Goal: Information Seeking & Learning: Learn about a topic

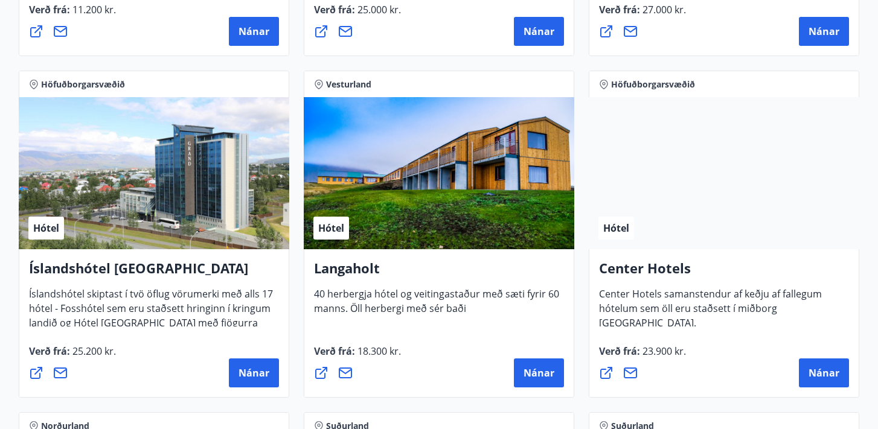
scroll to position [2548, 0]
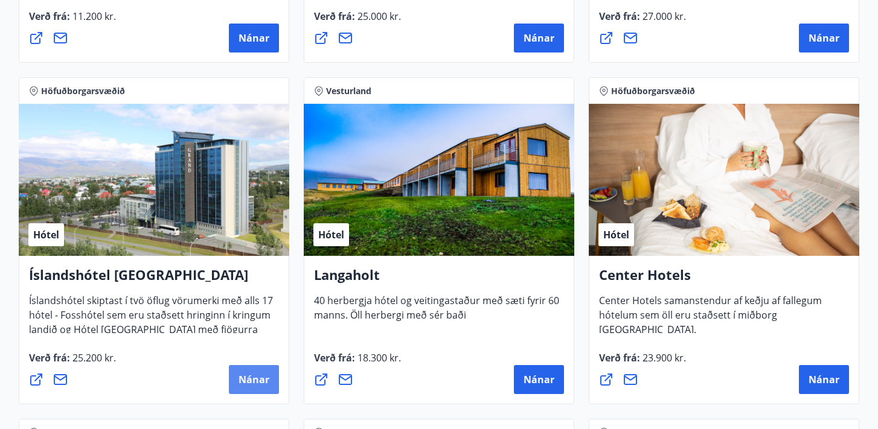
click at [249, 379] on span "Nánar" at bounding box center [254, 379] width 31 height 13
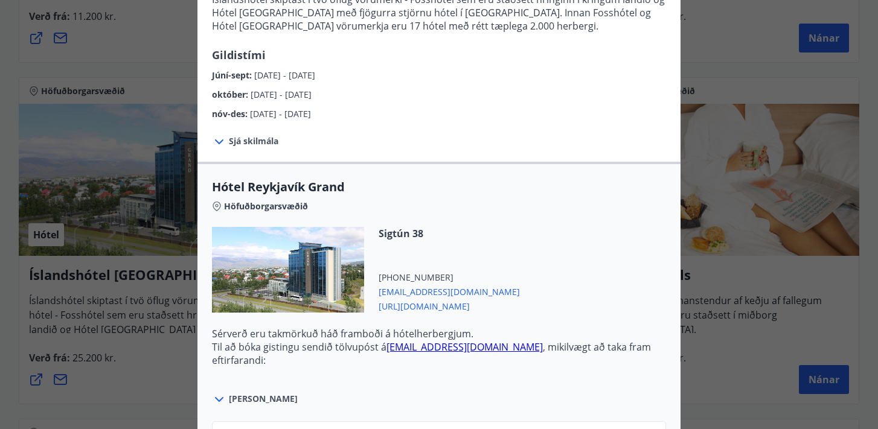
scroll to position [271, 0]
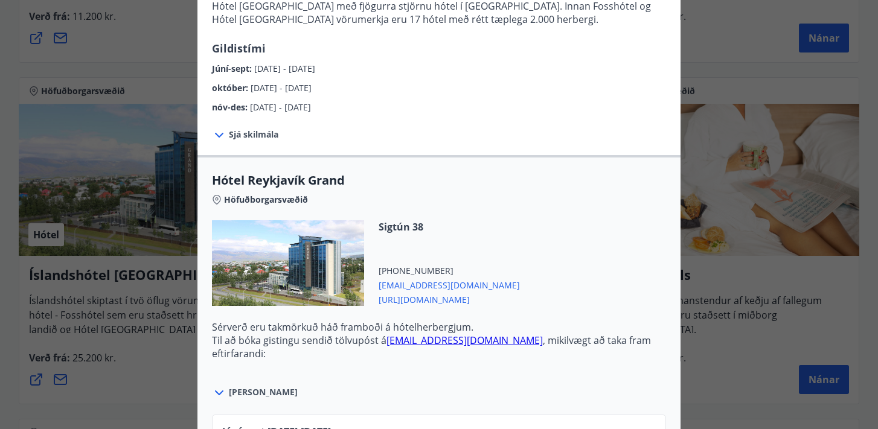
click at [237, 135] on span "Sjá skilmála" at bounding box center [254, 135] width 50 height 12
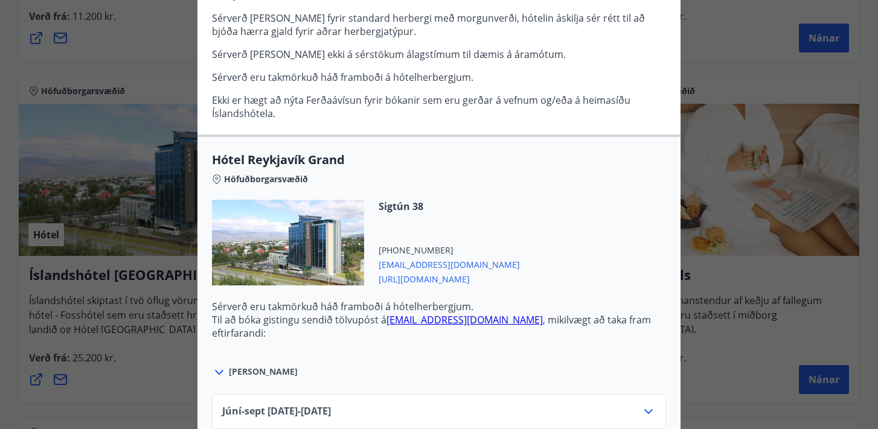
scroll to position [0, 0]
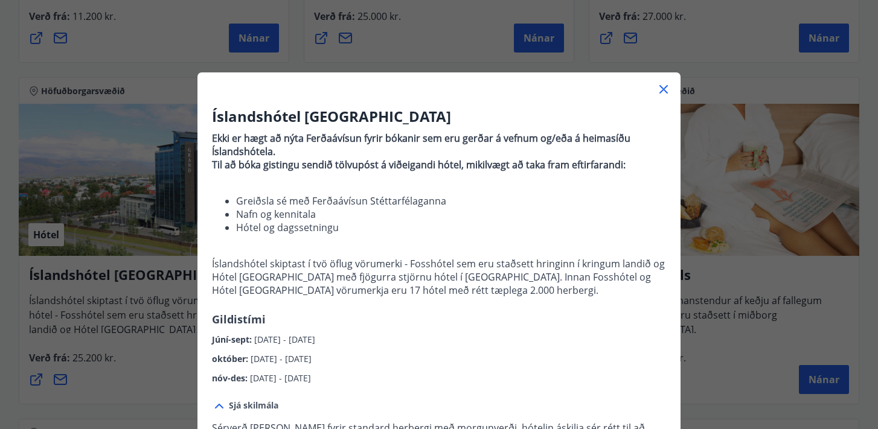
click at [664, 89] on icon at bounding box center [663, 89] width 8 height 8
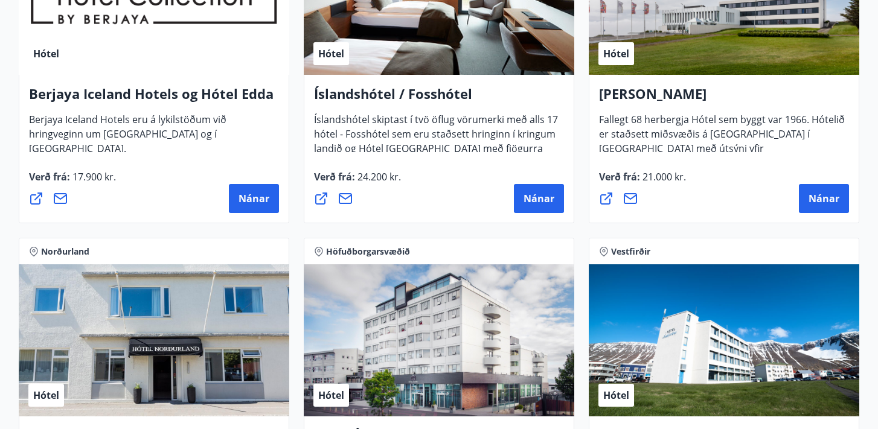
scroll to position [1590, 0]
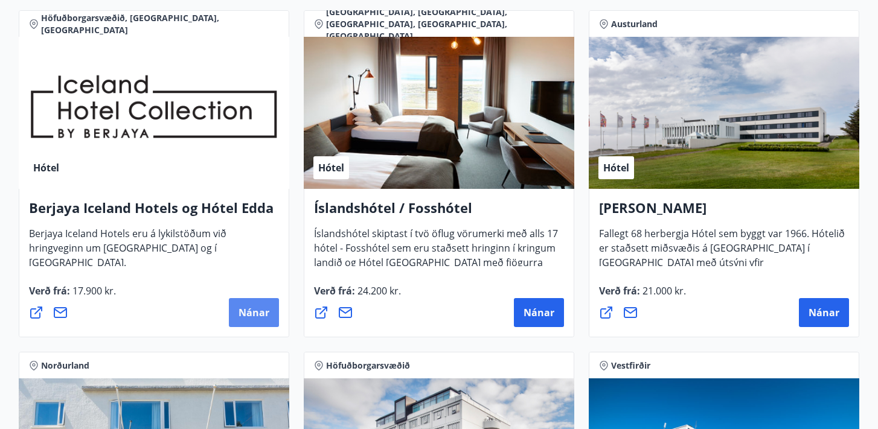
click at [245, 313] on span "Nánar" at bounding box center [254, 312] width 31 height 13
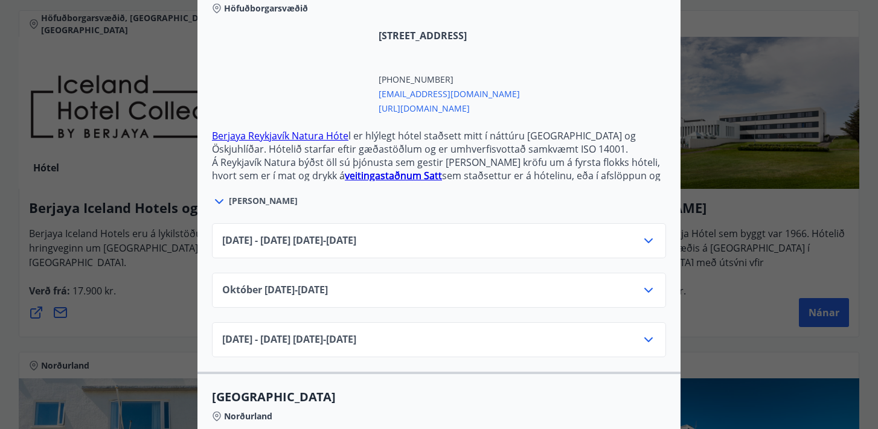
scroll to position [0, 0]
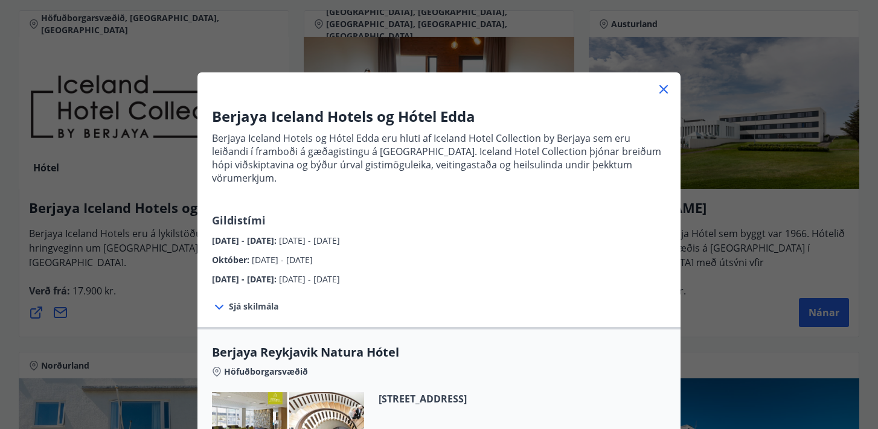
click at [663, 91] on icon at bounding box center [663, 89] width 14 height 14
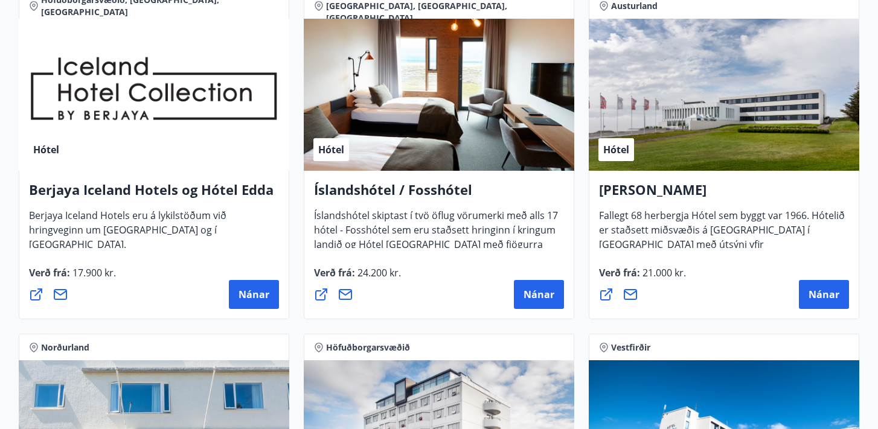
scroll to position [1627, 0]
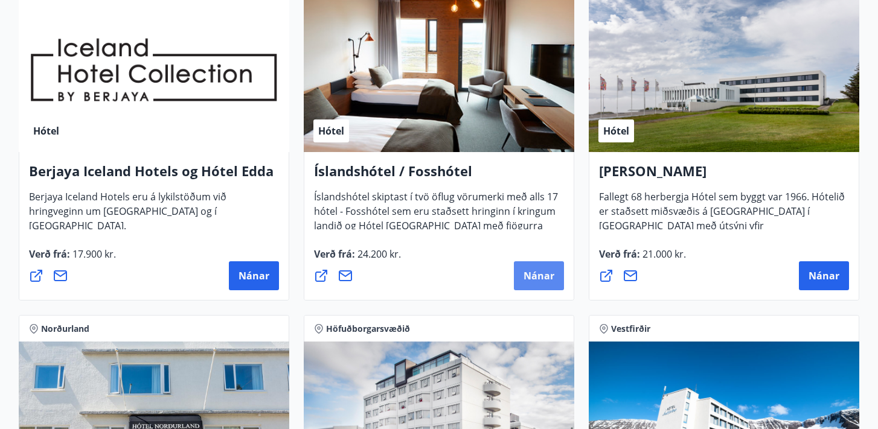
click at [531, 282] on span "Nánar" at bounding box center [539, 275] width 31 height 13
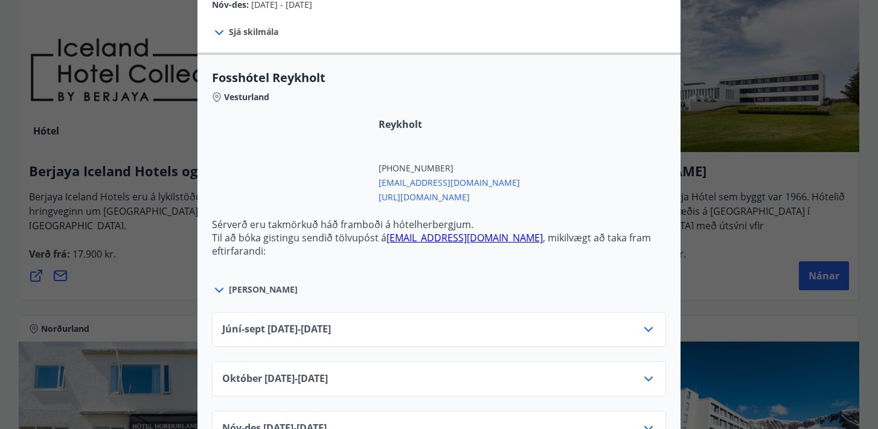
scroll to position [368, 0]
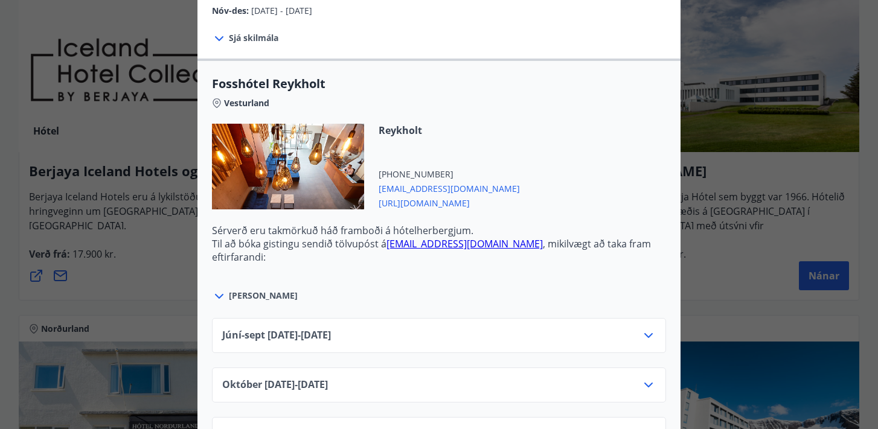
click at [240, 301] on span "[PERSON_NAME]" at bounding box center [263, 296] width 69 height 12
click at [226, 298] on icon at bounding box center [219, 296] width 14 height 14
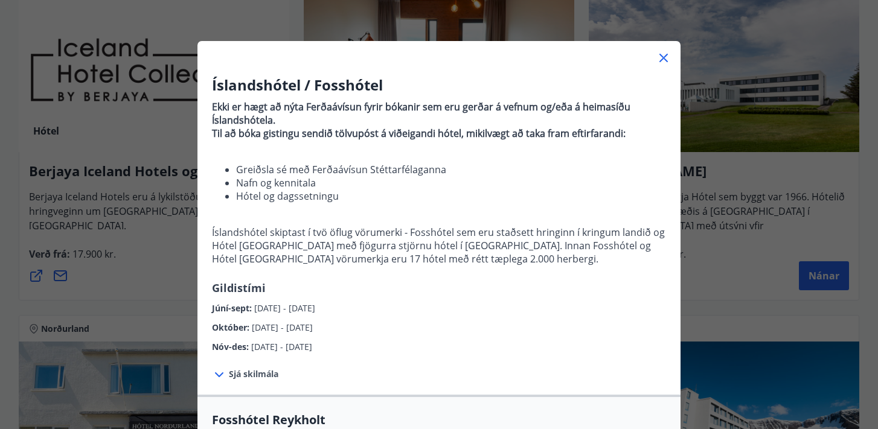
scroll to position [0, 0]
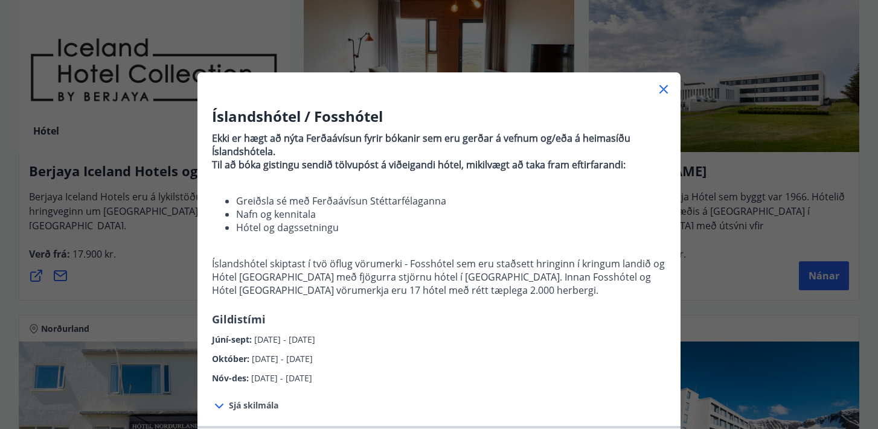
click at [662, 89] on icon at bounding box center [663, 89] width 14 height 14
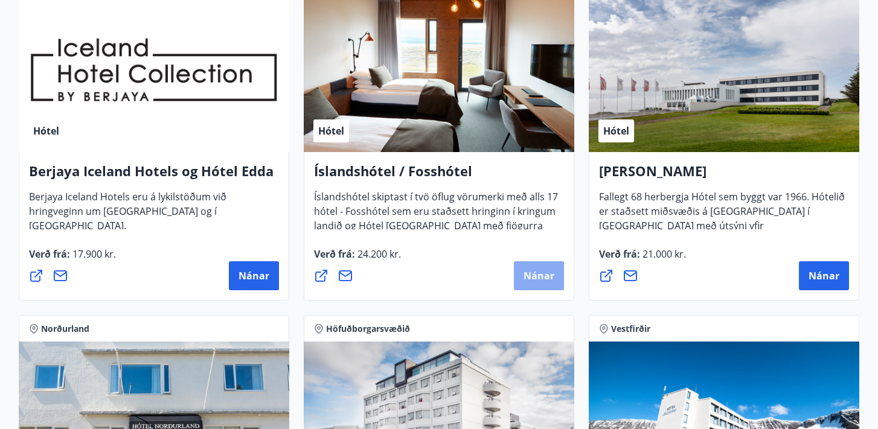
click at [537, 271] on span "Nánar" at bounding box center [539, 275] width 31 height 13
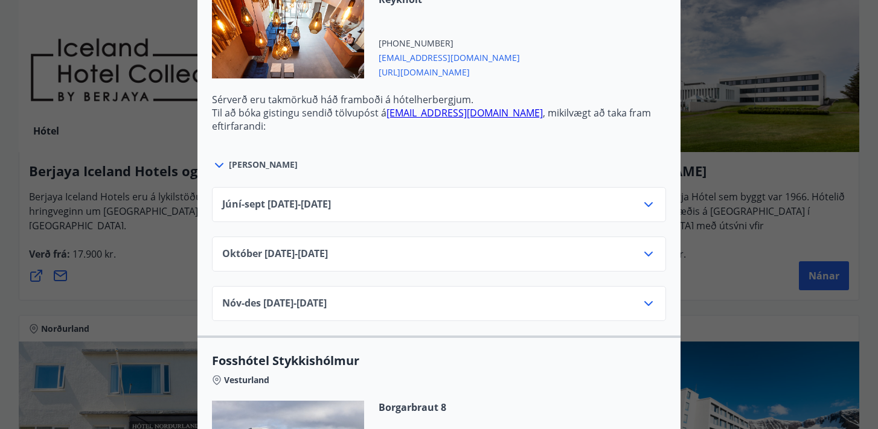
scroll to position [501, 0]
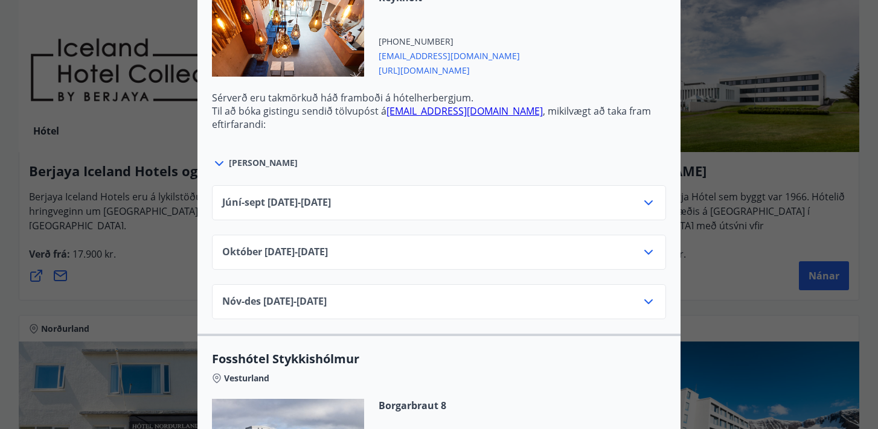
click at [238, 164] on span "[PERSON_NAME]" at bounding box center [263, 163] width 69 height 12
click at [223, 164] on icon at bounding box center [219, 163] width 14 height 14
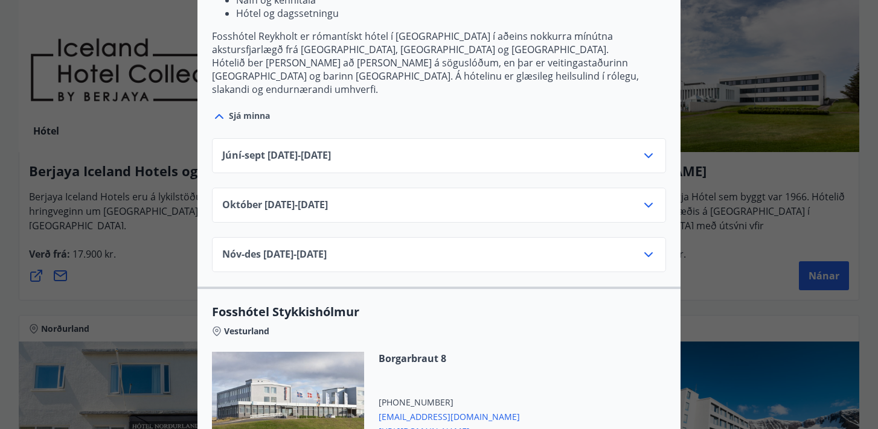
scroll to position [597, 0]
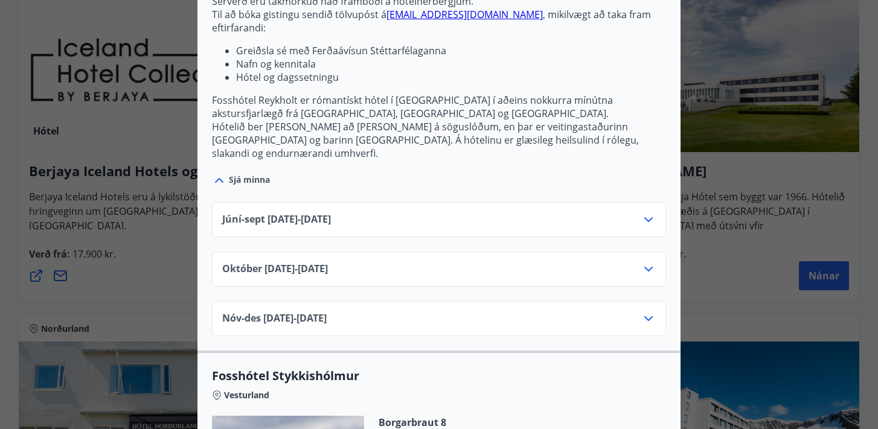
click at [641, 213] on icon at bounding box center [648, 220] width 14 height 14
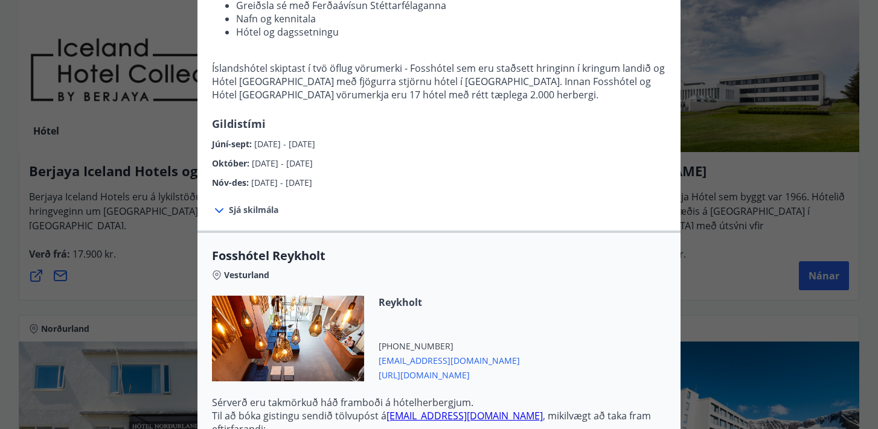
scroll to position [0, 0]
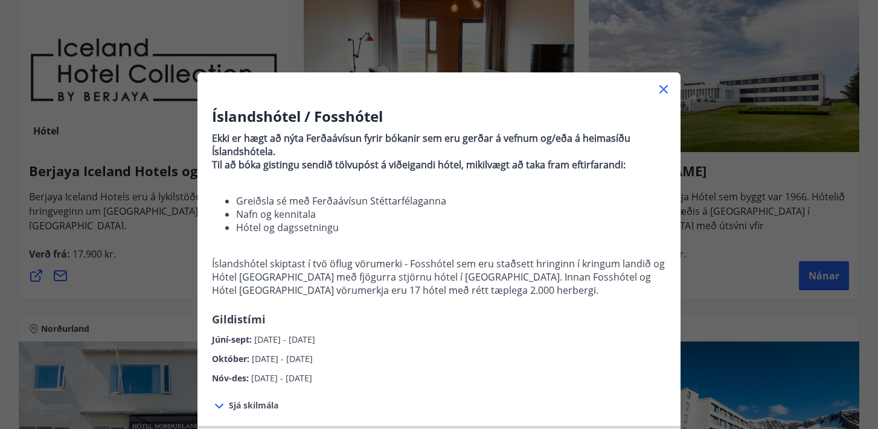
click at [664, 89] on icon at bounding box center [664, 90] width 2 height 2
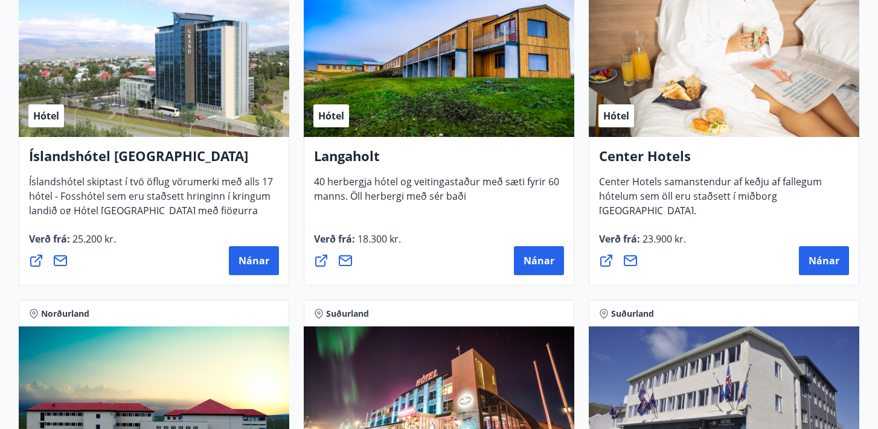
scroll to position [2647, 0]
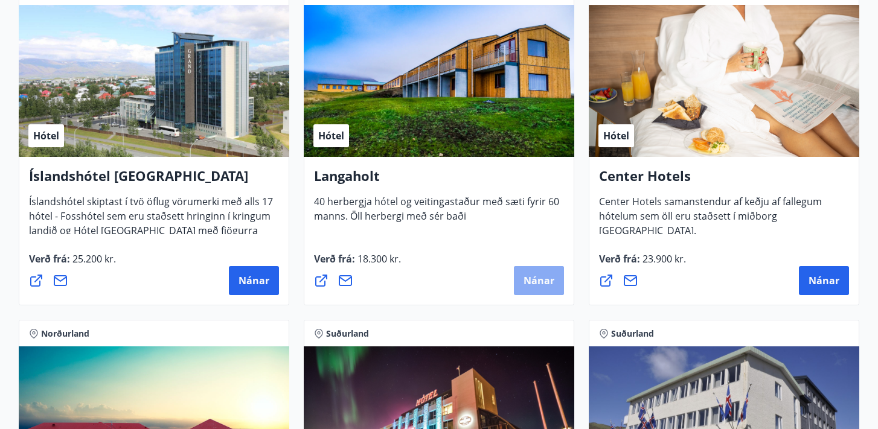
click at [531, 280] on span "Nánar" at bounding box center [539, 280] width 31 height 13
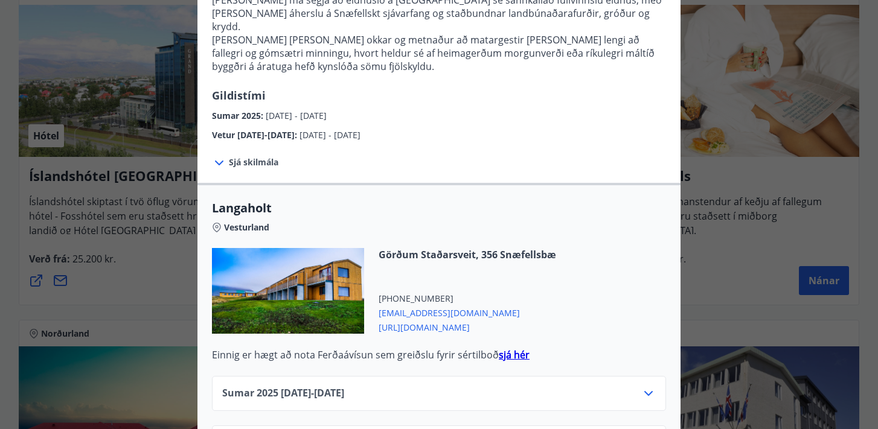
scroll to position [344, 0]
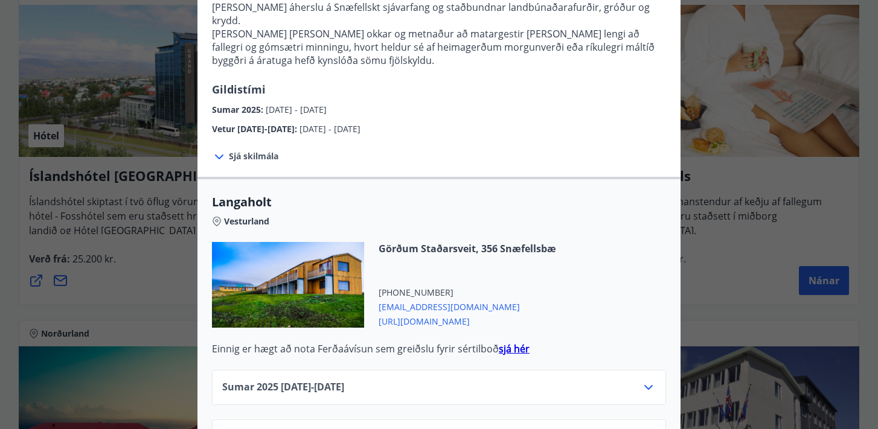
click at [508, 342] on strong "sjá hér" at bounding box center [514, 348] width 31 height 13
